Goal: Find specific page/section: Find specific page/section

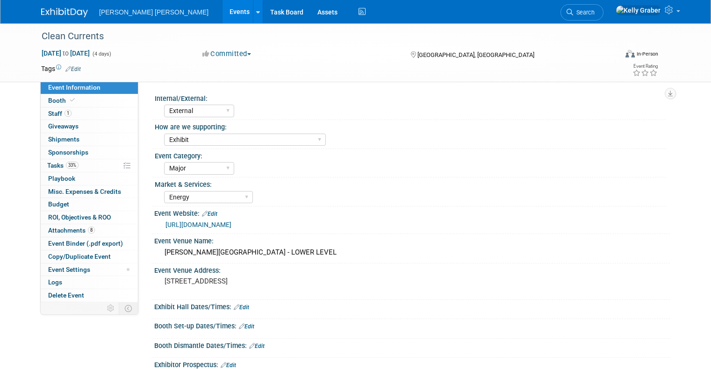
select select "External"
select select "Exhibit"
select select "Major"
select select "Energy"
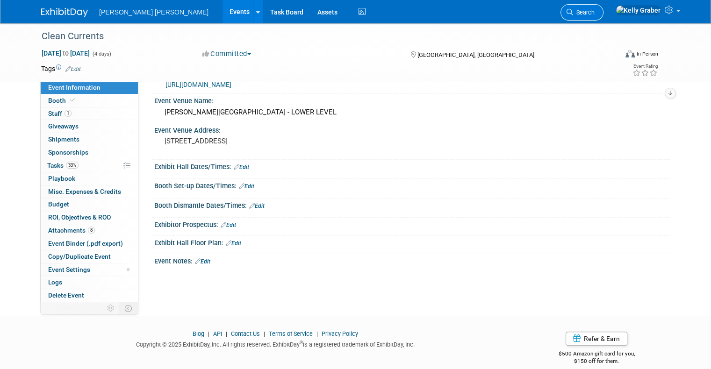
click at [595, 14] on span "Search" at bounding box center [583, 12] width 21 height 7
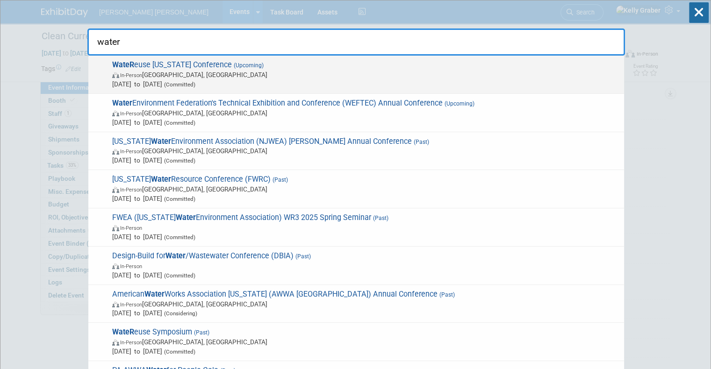
type input "water"
click at [218, 67] on span "WateR euse California Conference (Upcoming) In-Person San Diego, CA Sep 21, 202…" at bounding box center [364, 74] width 510 height 29
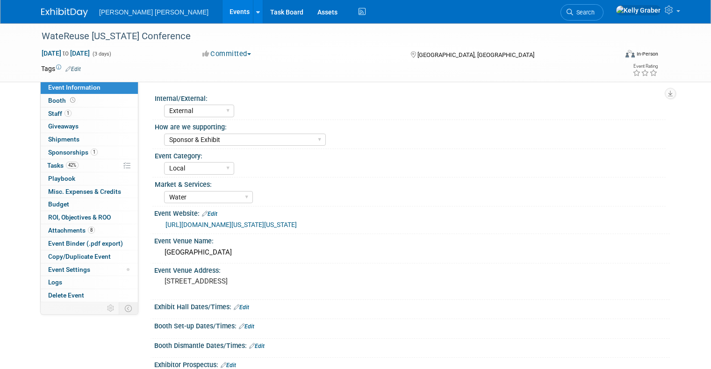
select select "External"
select select "Sponsor & Exhibit"
select select "Local"
select select "Water"
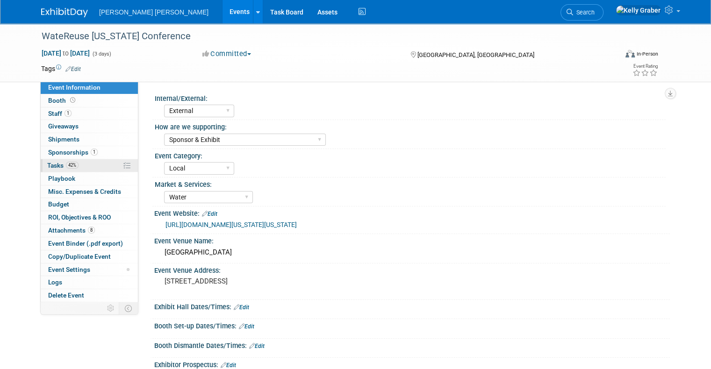
click at [50, 162] on span "Tasks 42%" at bounding box center [62, 165] width 31 height 7
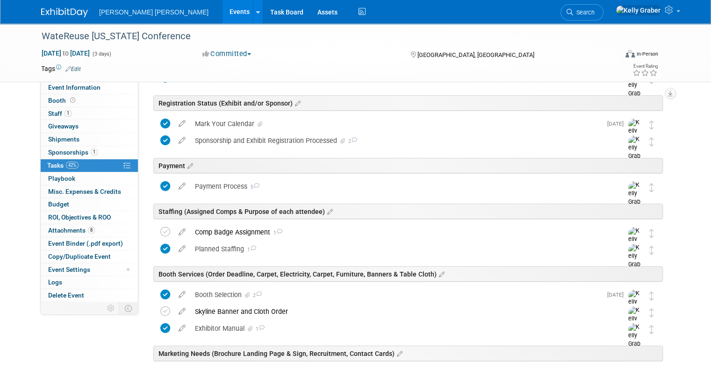
scroll to position [140, 0]
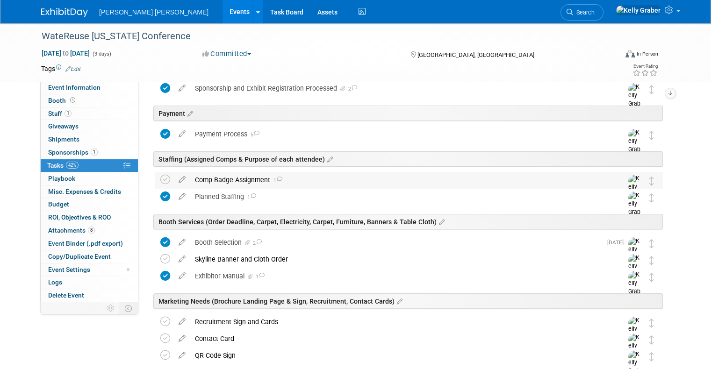
click at [285, 175] on div "Comp Badge Assignment 1" at bounding box center [399, 180] width 419 height 16
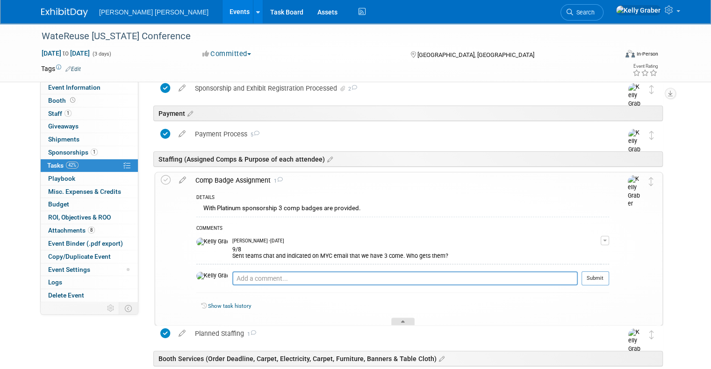
click at [395, 319] on div at bounding box center [402, 322] width 23 height 8
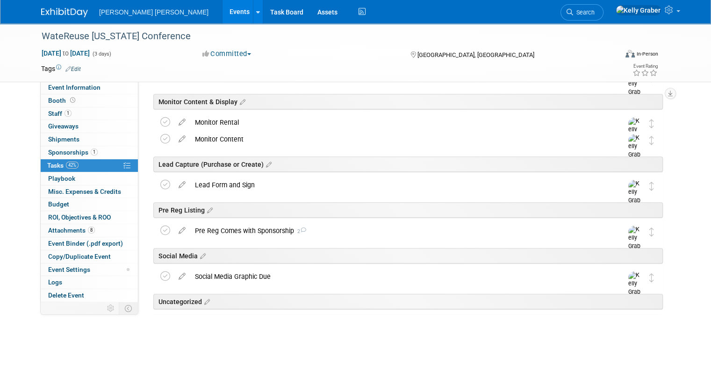
scroll to position [467, 0]
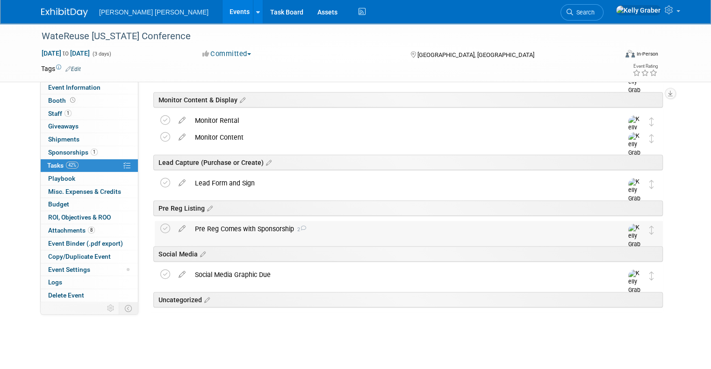
click at [332, 231] on div "Pre Reg Comes with Sponsorship 2" at bounding box center [399, 229] width 419 height 16
